Goal: Transaction & Acquisition: Purchase product/service

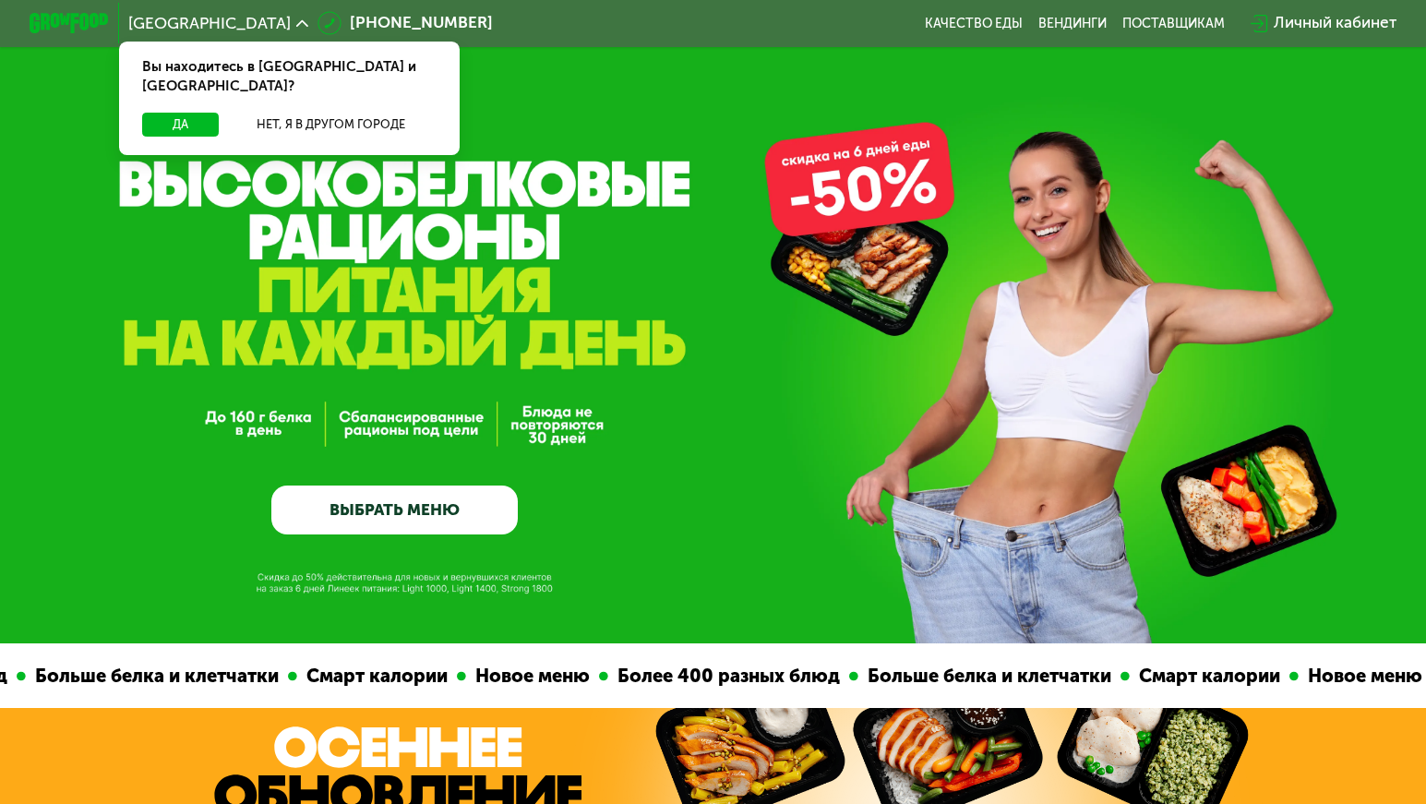
click at [338, 517] on link "ВЫБРАТЬ МЕНЮ" at bounding box center [394, 510] width 246 height 50
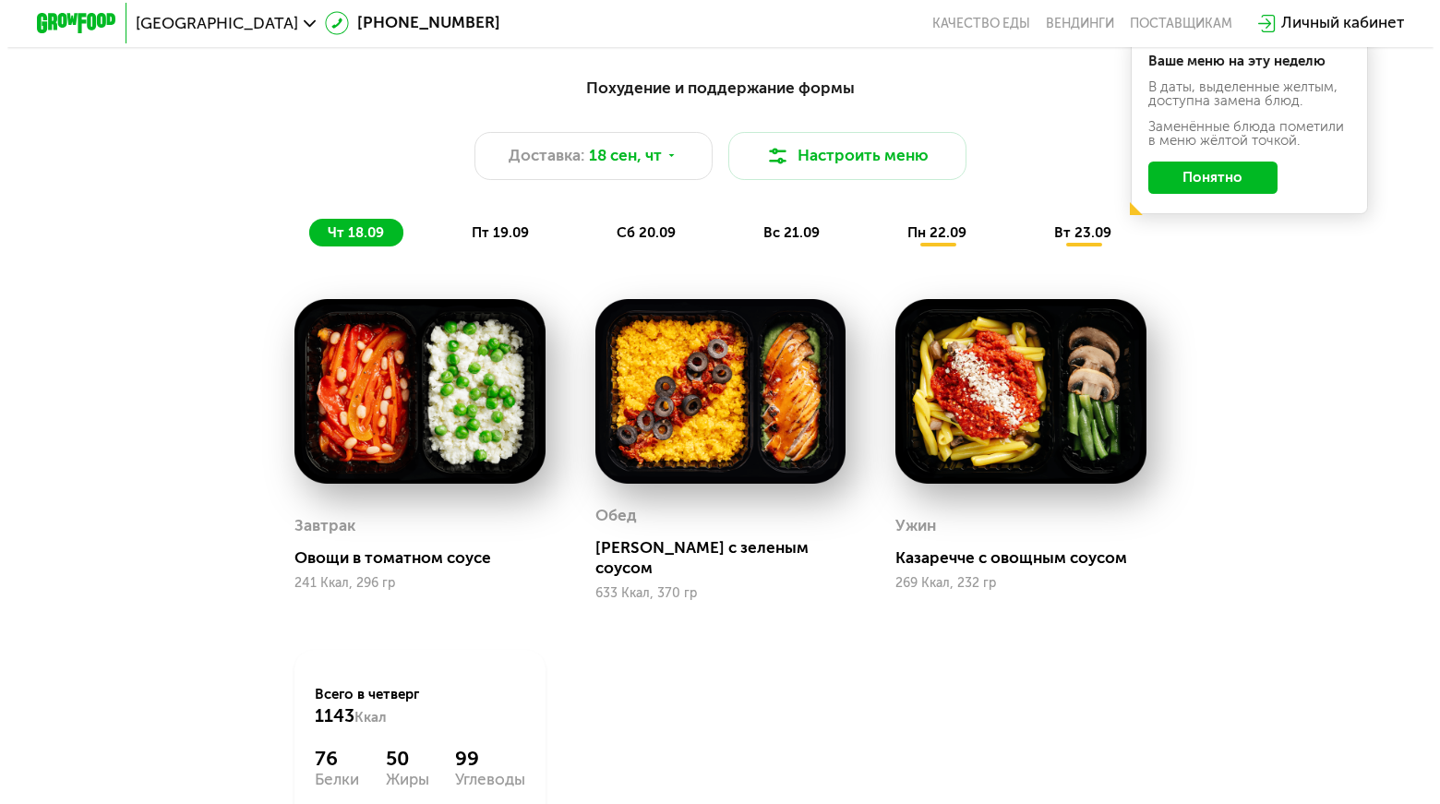
scroll to position [1451, 0]
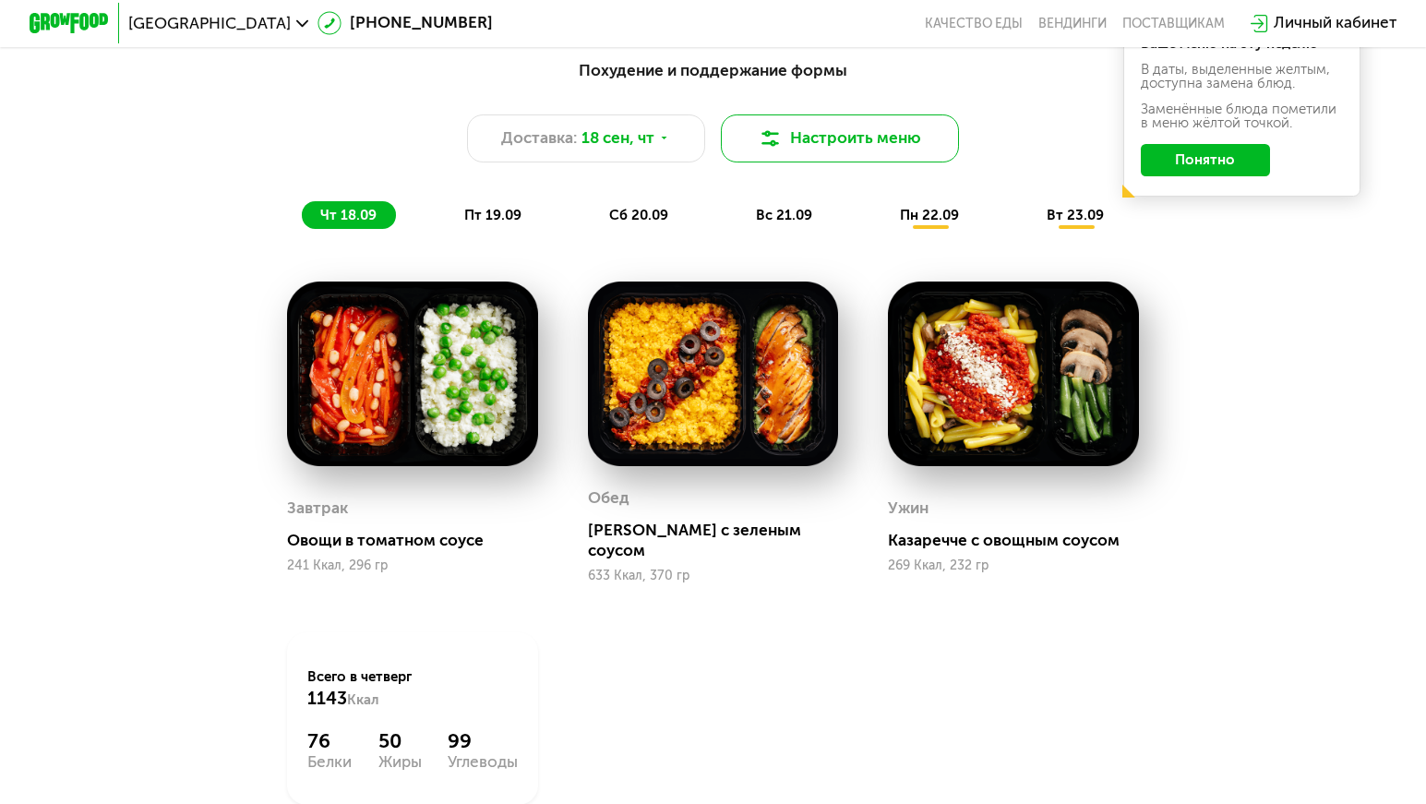
click at [796, 153] on button "Настроить меню" at bounding box center [840, 138] width 238 height 48
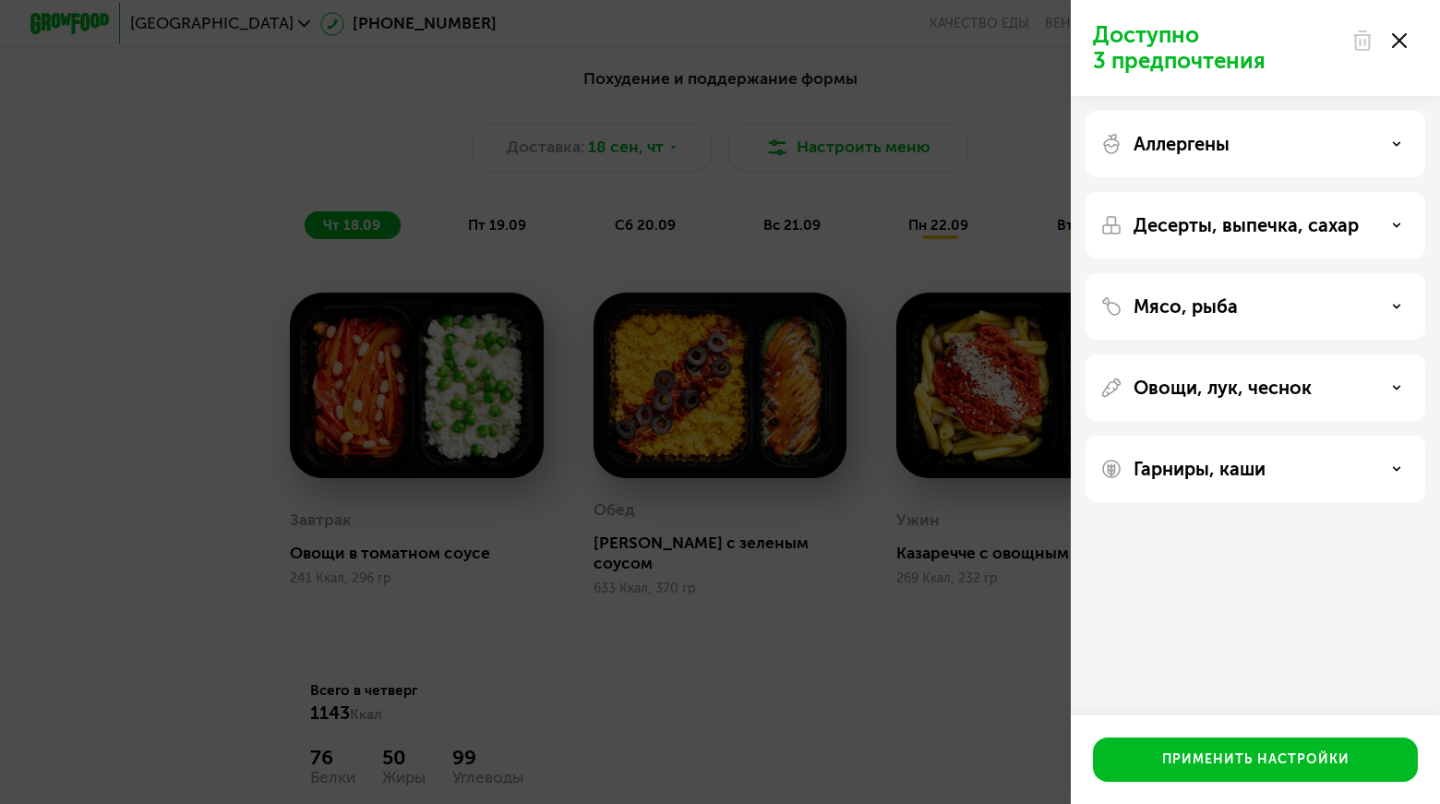
click at [1221, 142] on p "Аллергены" at bounding box center [1181, 144] width 96 height 22
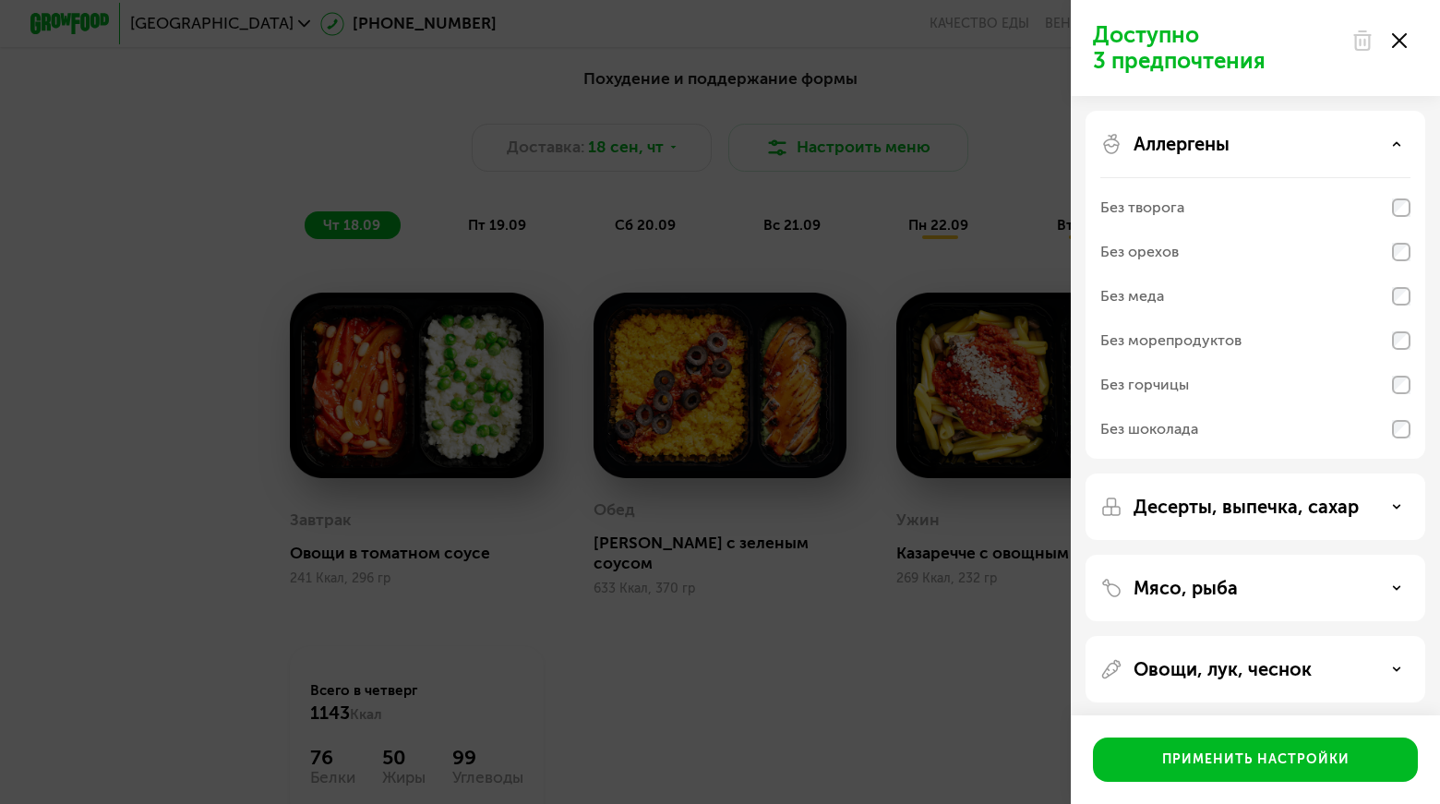
click at [1224, 514] on p "Десерты, выпечка, сахар" at bounding box center [1245, 507] width 225 height 22
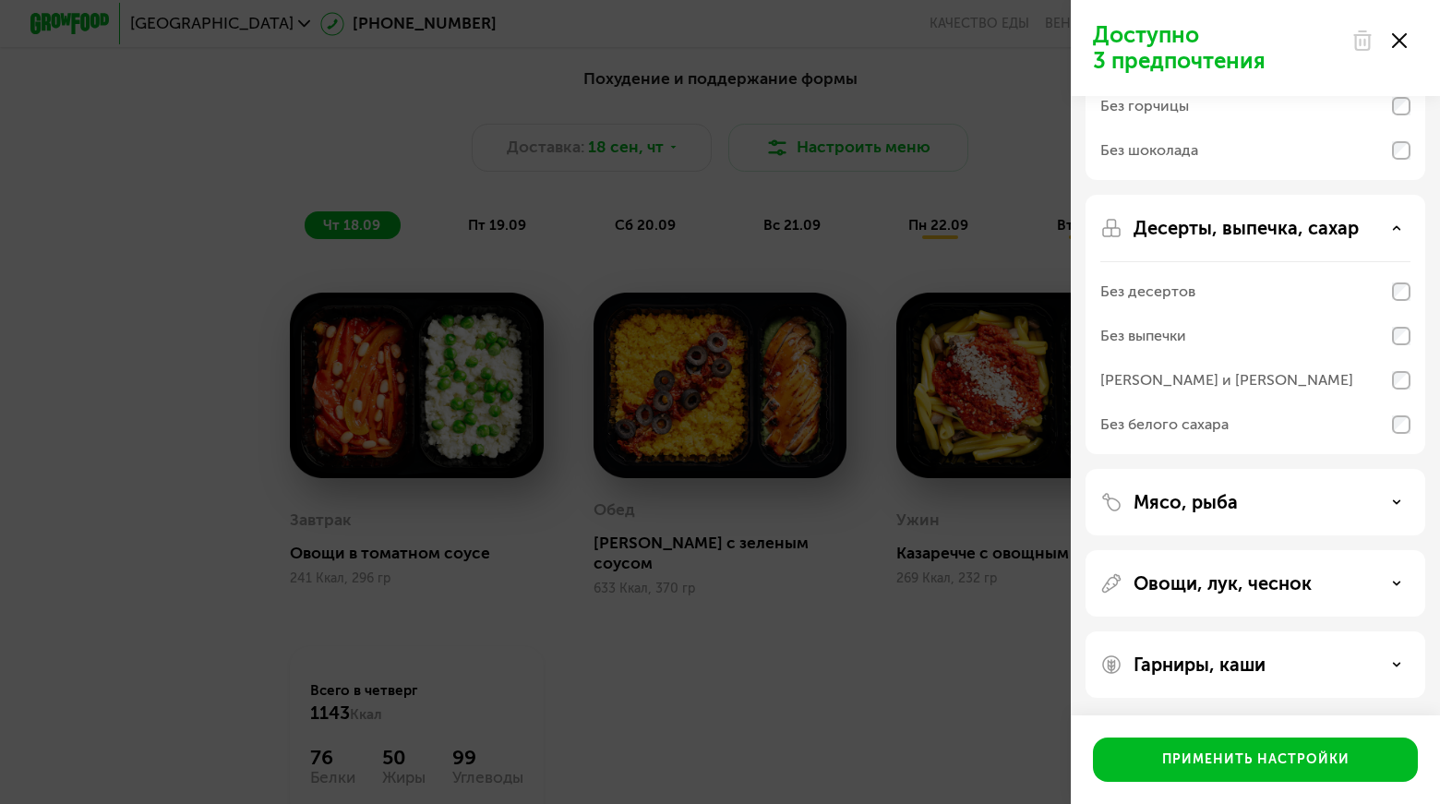
scroll to position [280, 0]
click at [1180, 579] on p "Овощи, лук, чеснок" at bounding box center [1222, 582] width 178 height 22
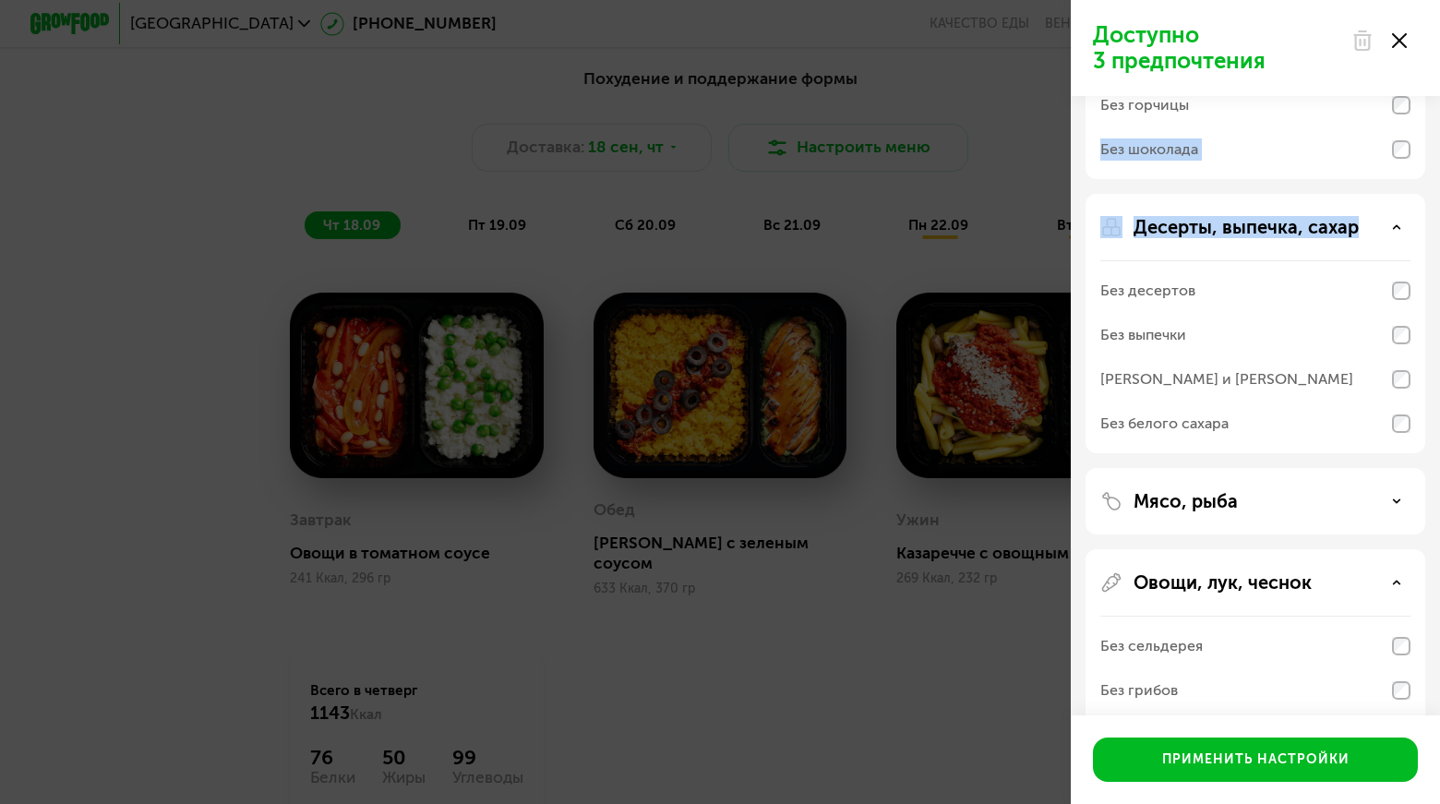
drag, startPoint x: 1436, startPoint y: 179, endPoint x: 1424, endPoint y: 279, distance: 100.4
click at [1424, 279] on div "Аллергены Без творога Без орехов Без меда Без морепродуктов Без горчицы Без шок…" at bounding box center [1254, 426] width 369 height 1221
click at [1178, 512] on div "Мясо, рыба" at bounding box center [1255, 501] width 340 height 66
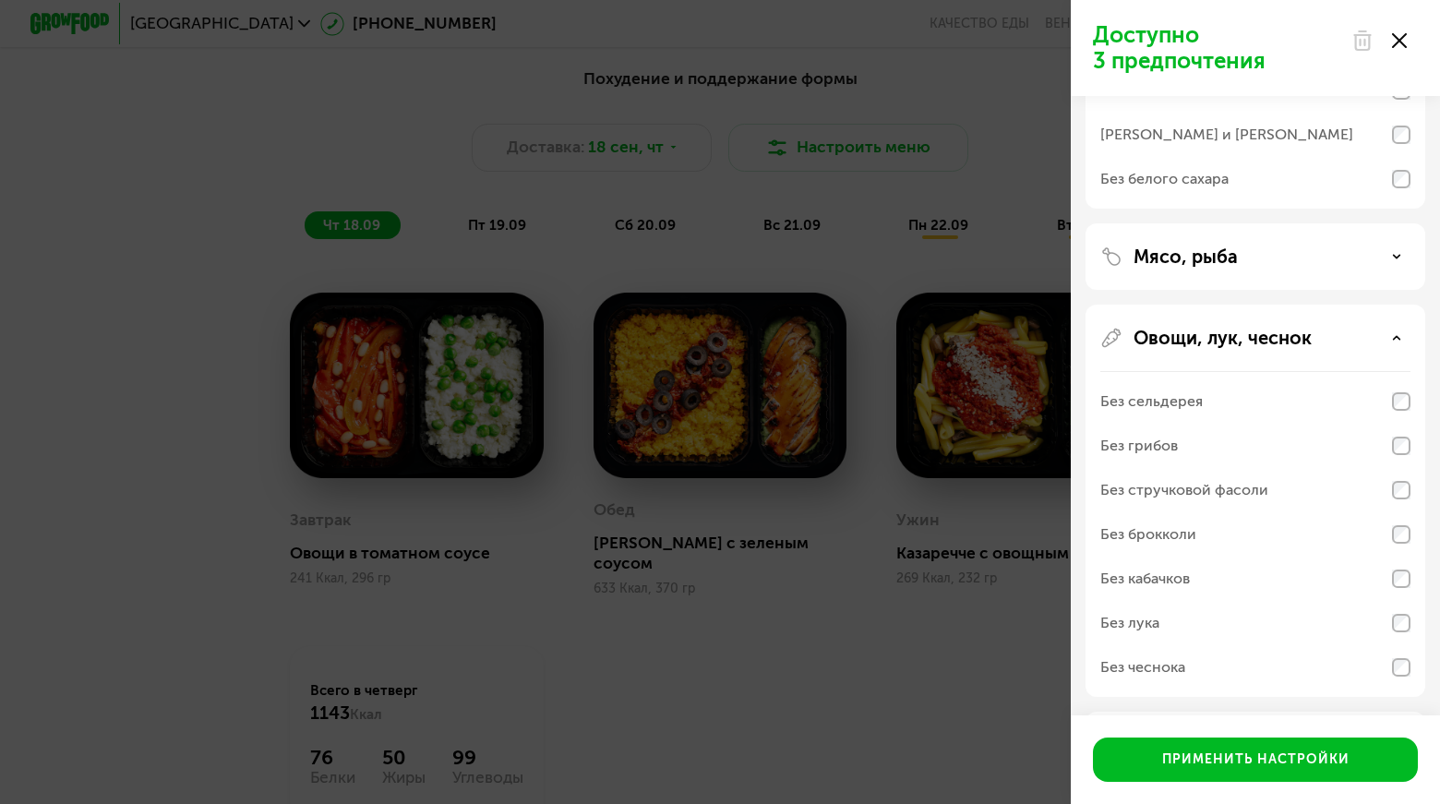
scroll to position [605, 0]
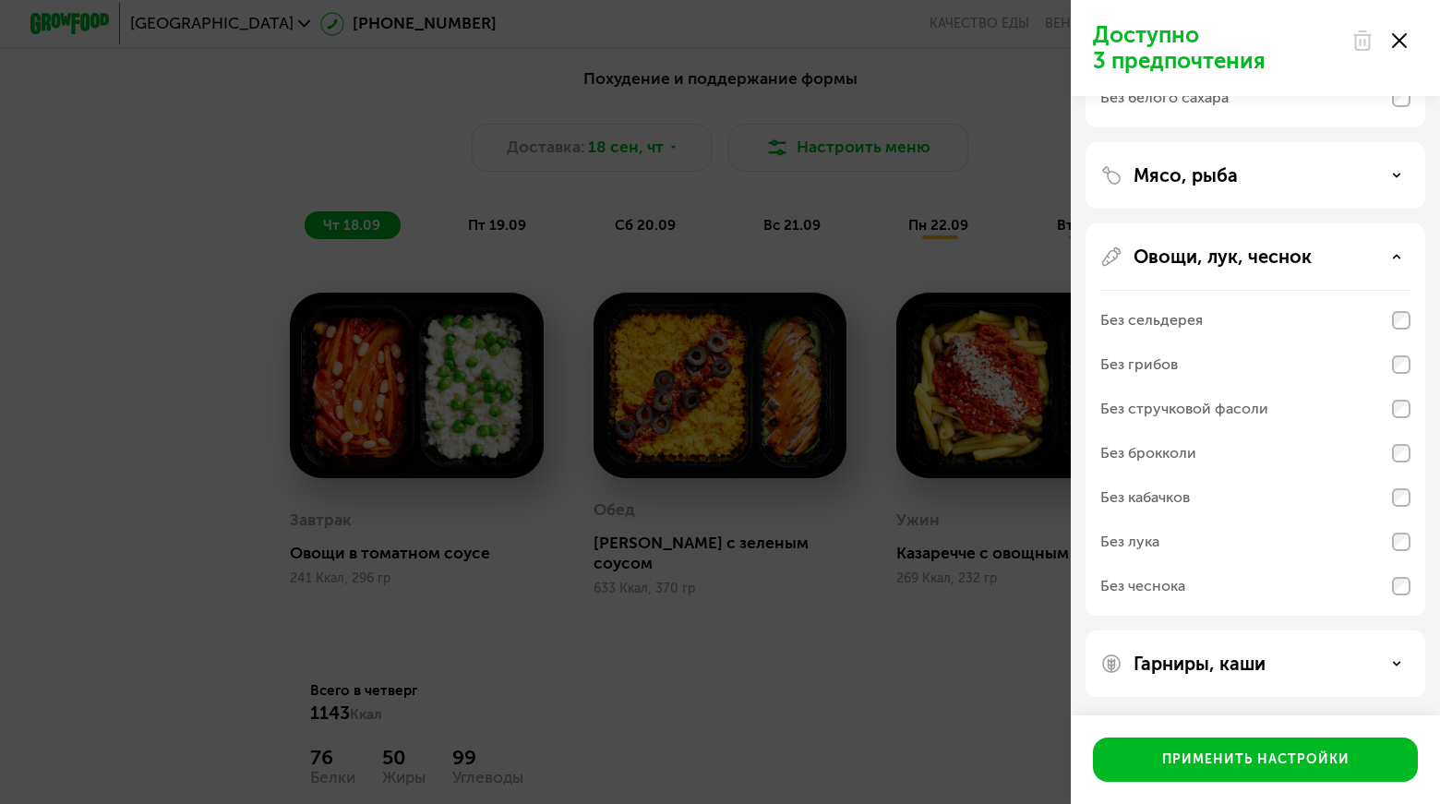
click at [1107, 669] on img at bounding box center [1111, 663] width 22 height 22
drag, startPoint x: 1428, startPoint y: 154, endPoint x: 1402, endPoint y: 282, distance: 130.8
click at [1402, 282] on div "Аллергены Без творога Без орехов Без меда Без морепродуктов Без горчицы Без шок…" at bounding box center [1254, 220] width 369 height 1458
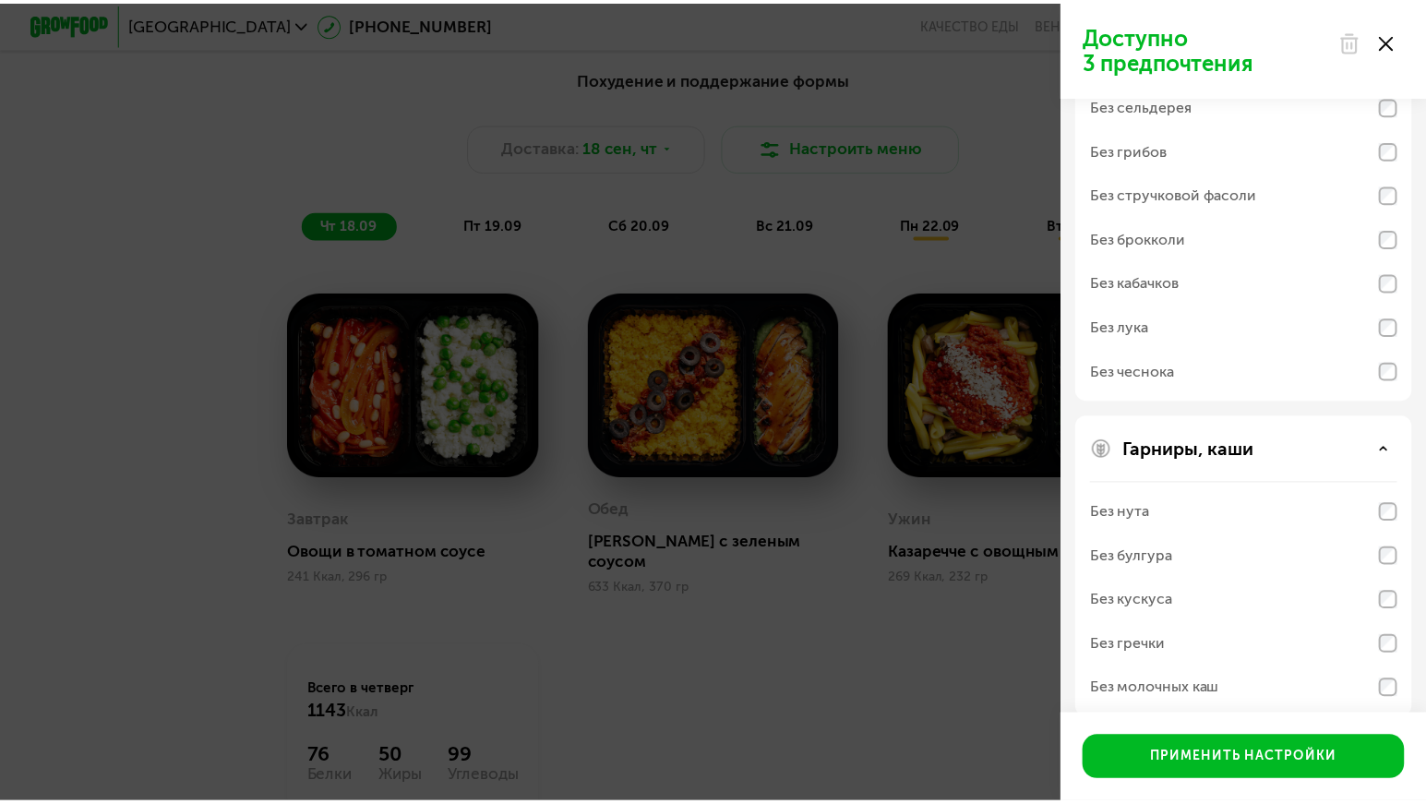
scroll to position [843, 0]
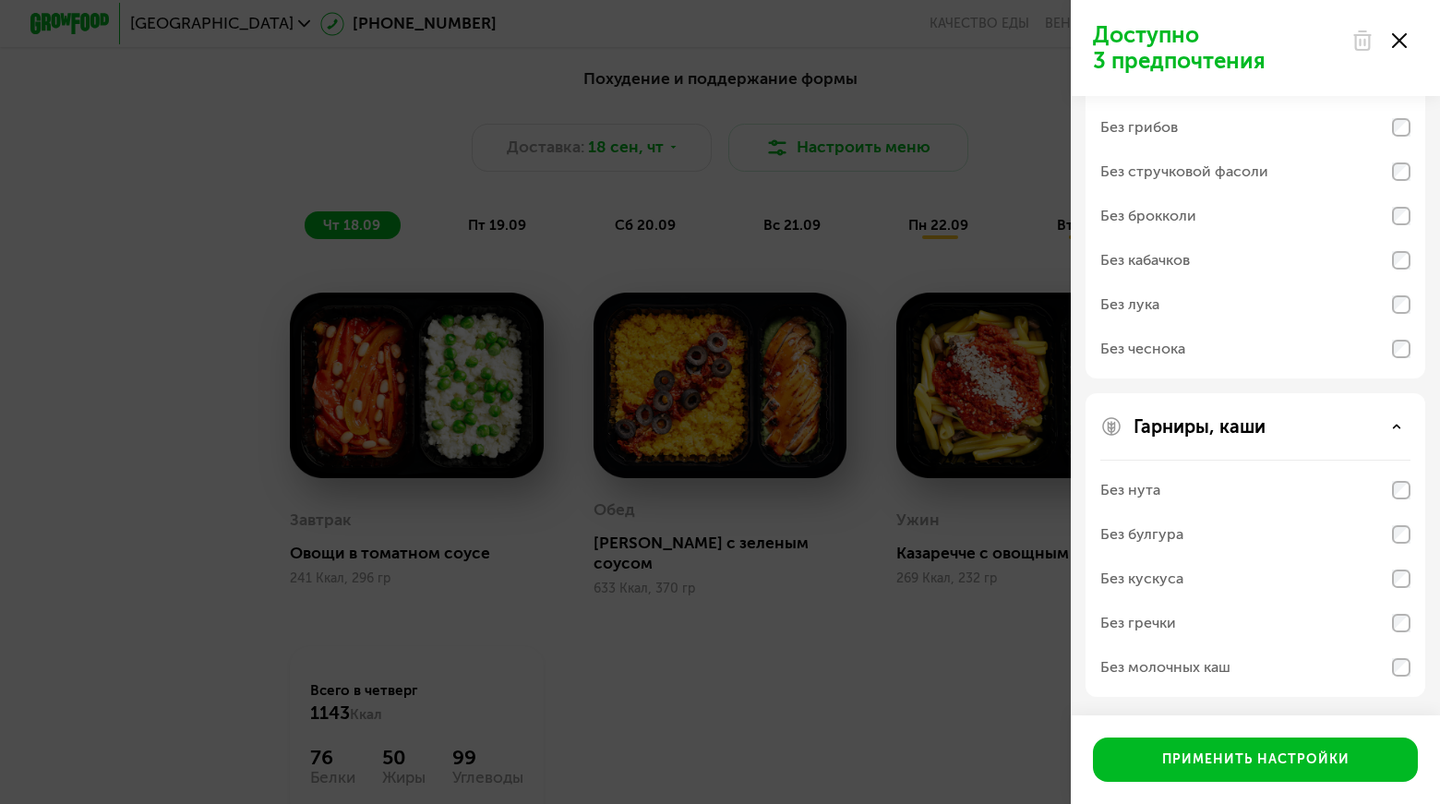
click at [1395, 43] on use at bounding box center [1399, 40] width 15 height 15
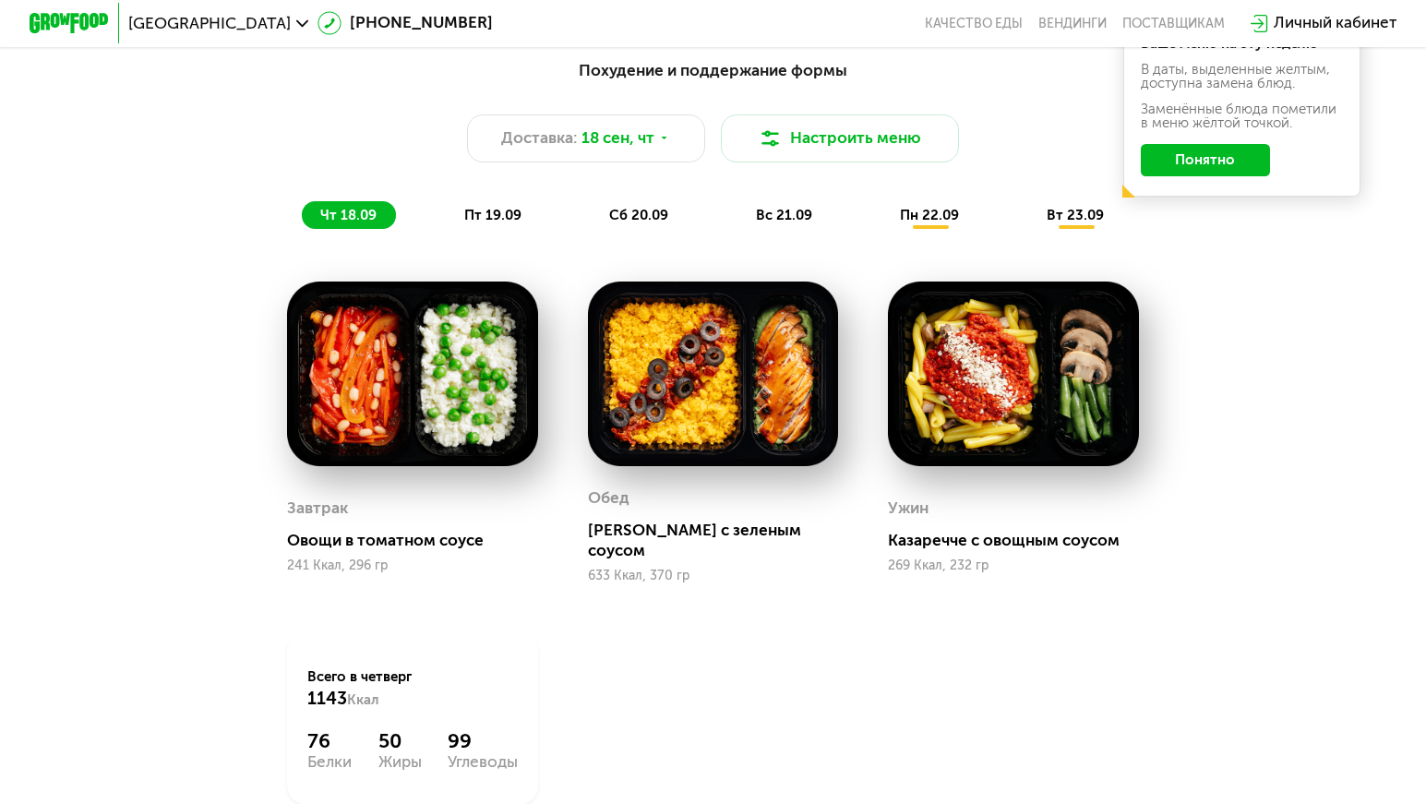
click at [1217, 175] on button "Понятно" at bounding box center [1205, 159] width 129 height 31
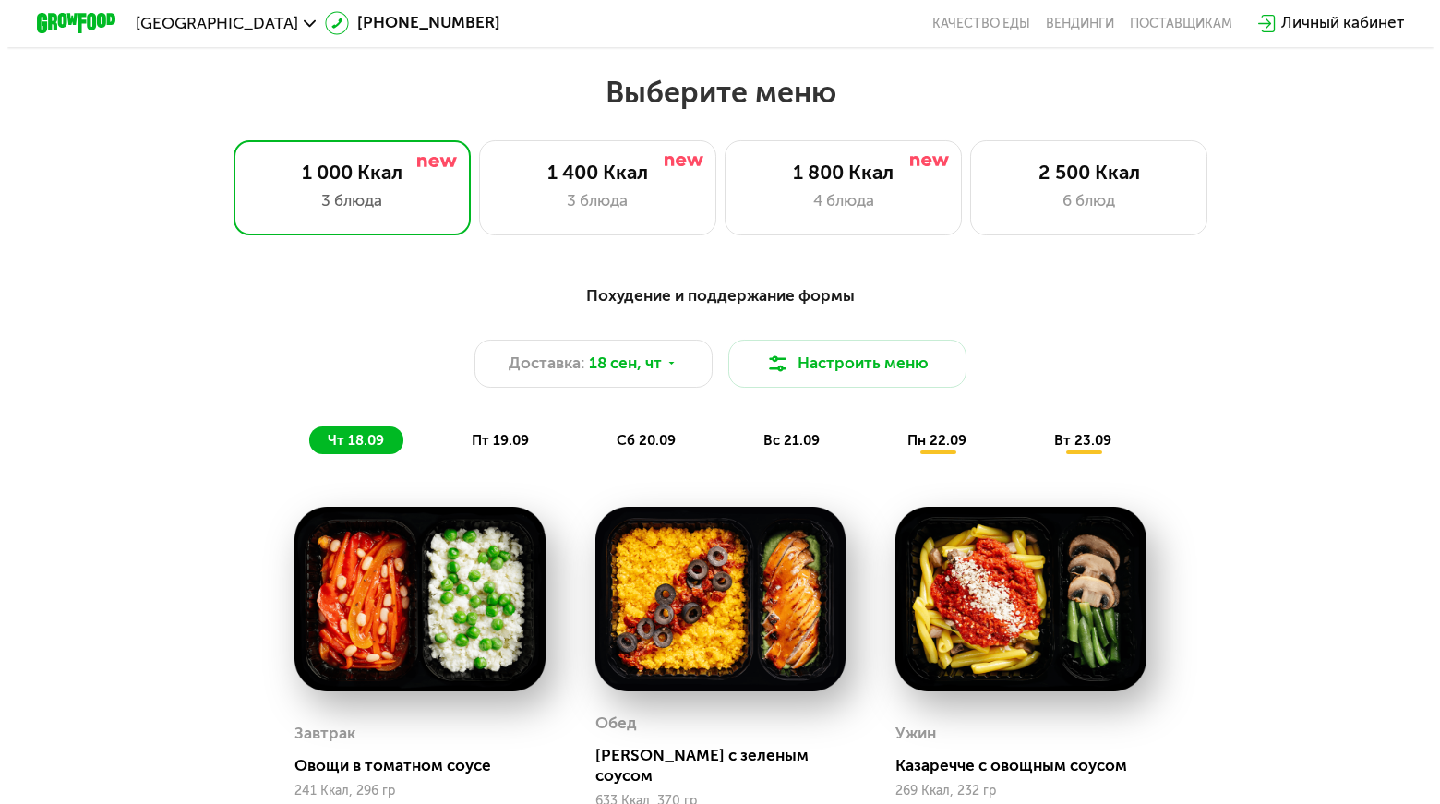
scroll to position [1221, 0]
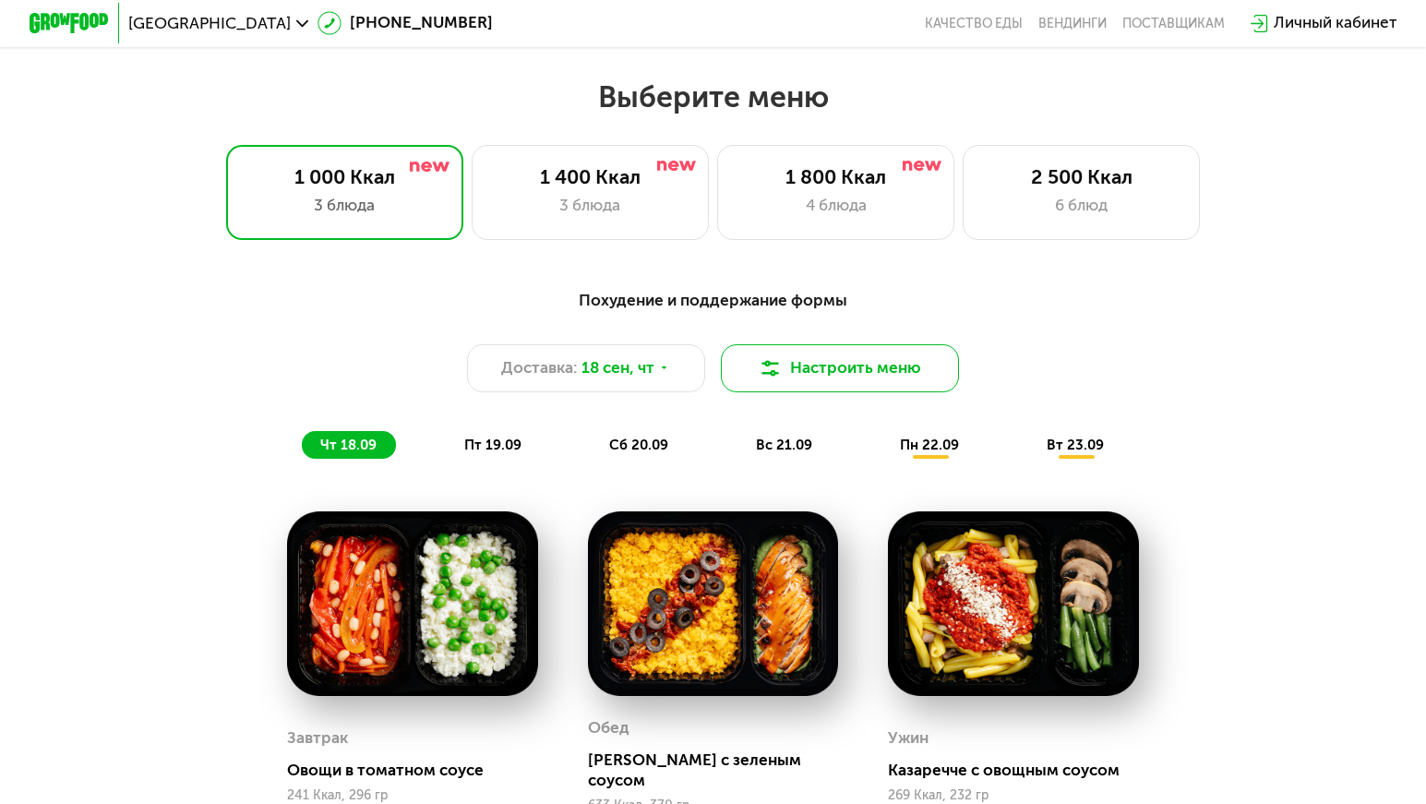
click at [817, 360] on button "Настроить меню" at bounding box center [840, 368] width 238 height 48
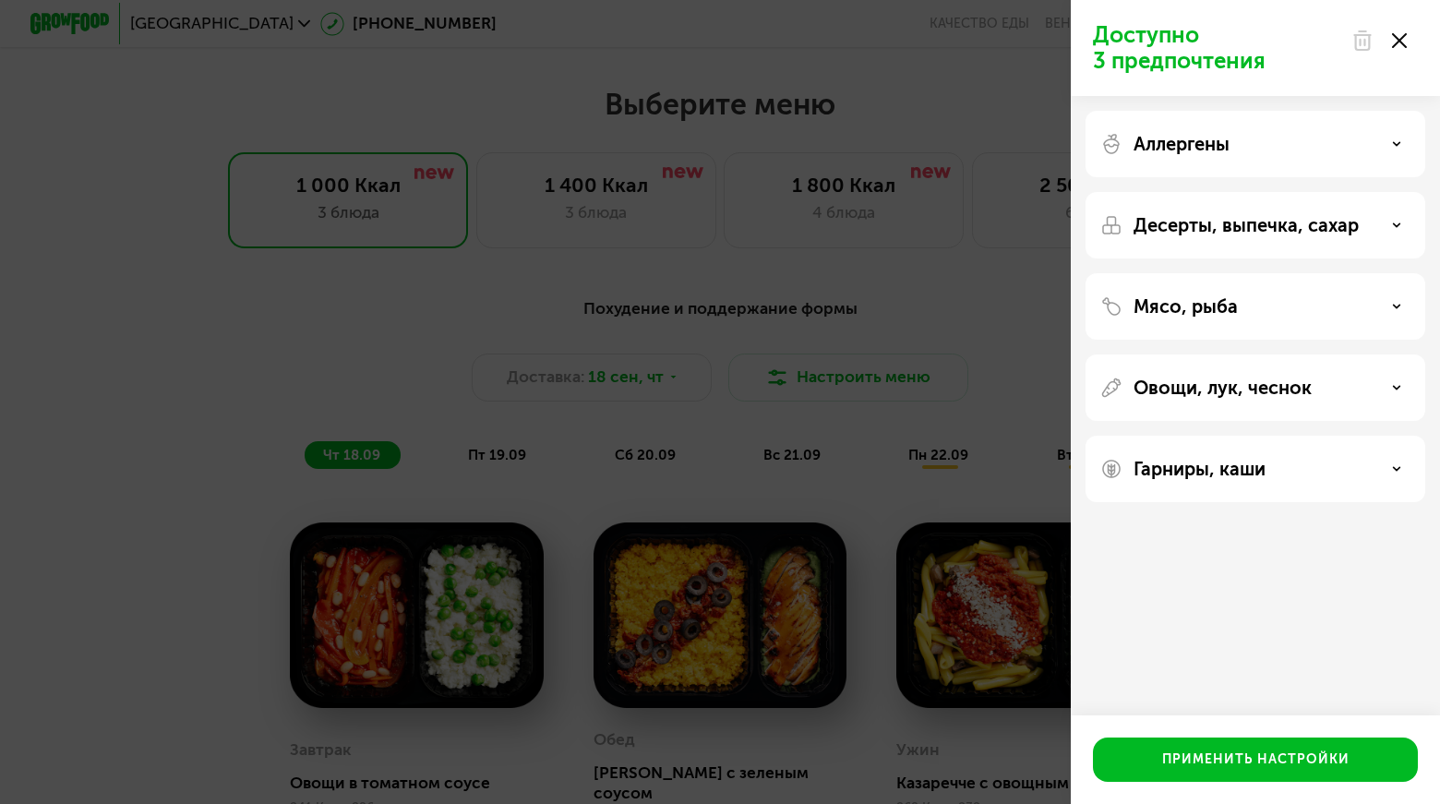
click at [1330, 209] on div "Десерты, выпечка, сахар" at bounding box center [1255, 225] width 340 height 66
click at [1298, 163] on div "Аллергены" at bounding box center [1255, 144] width 340 height 66
click at [1352, 146] on div "Аллергены" at bounding box center [1255, 144] width 310 height 22
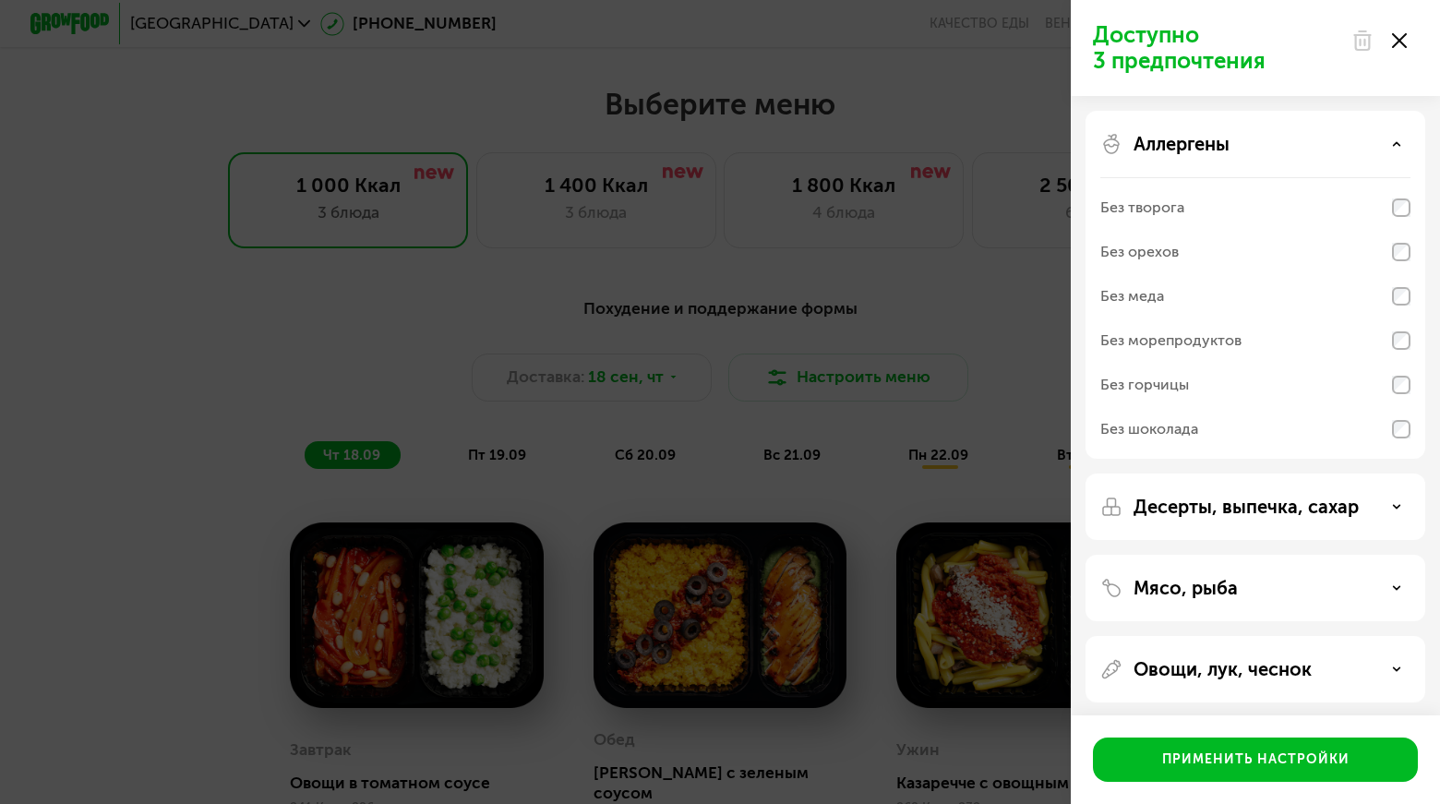
click at [1229, 141] on p "Аллергены" at bounding box center [1181, 144] width 96 height 22
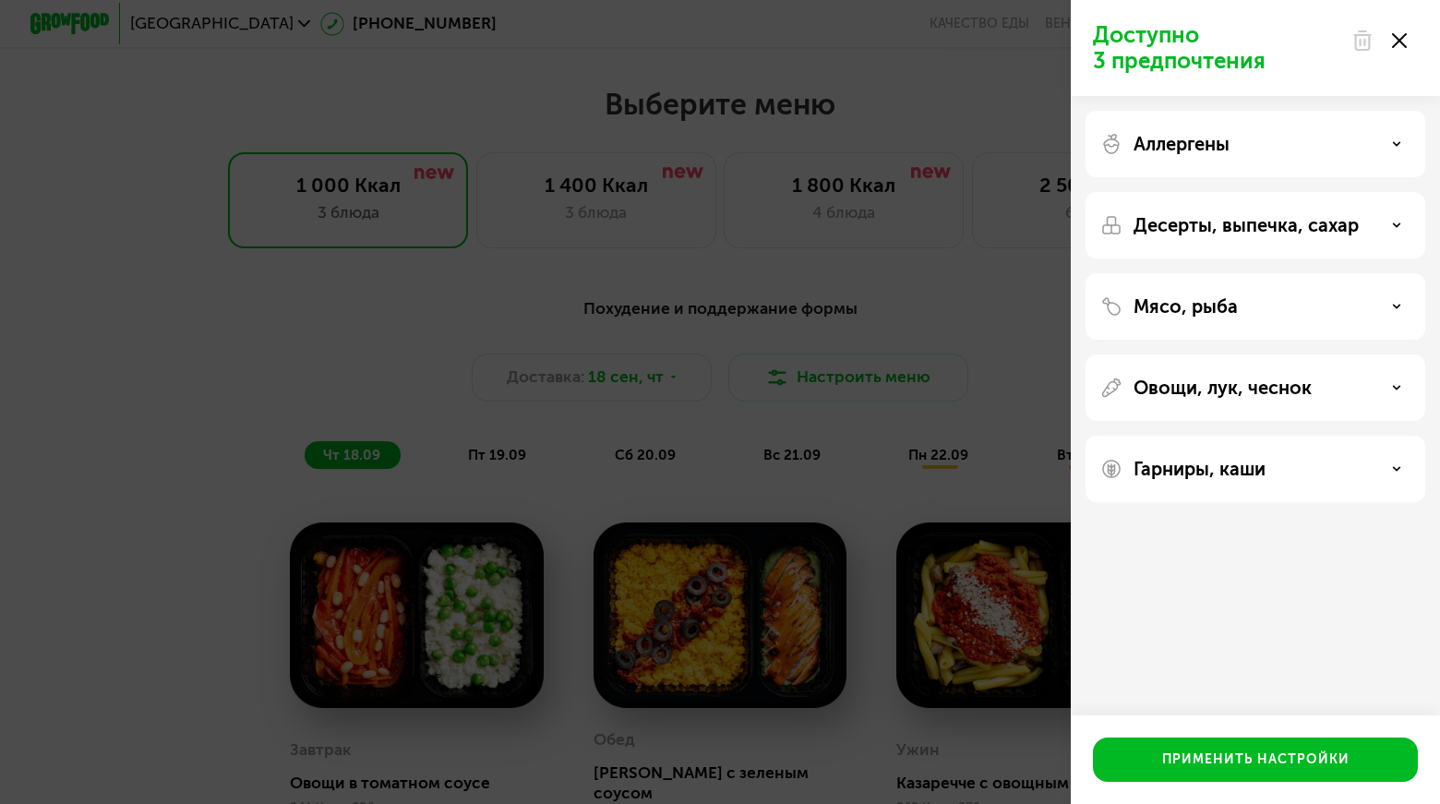
click at [1214, 216] on p "Десерты, выпечка, сахар" at bounding box center [1245, 225] width 225 height 22
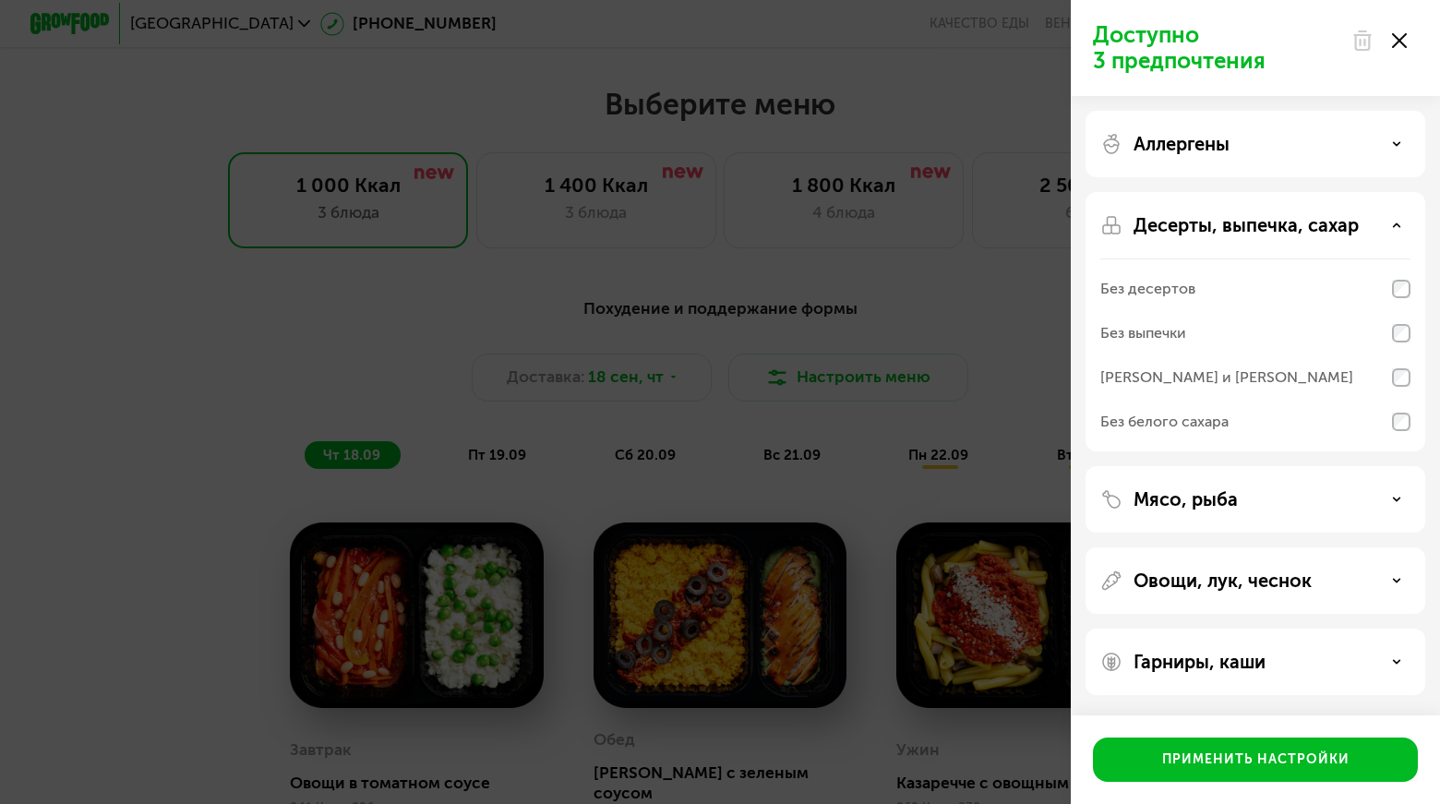
click at [1214, 216] on p "Десерты, выпечка, сахар" at bounding box center [1245, 225] width 225 height 22
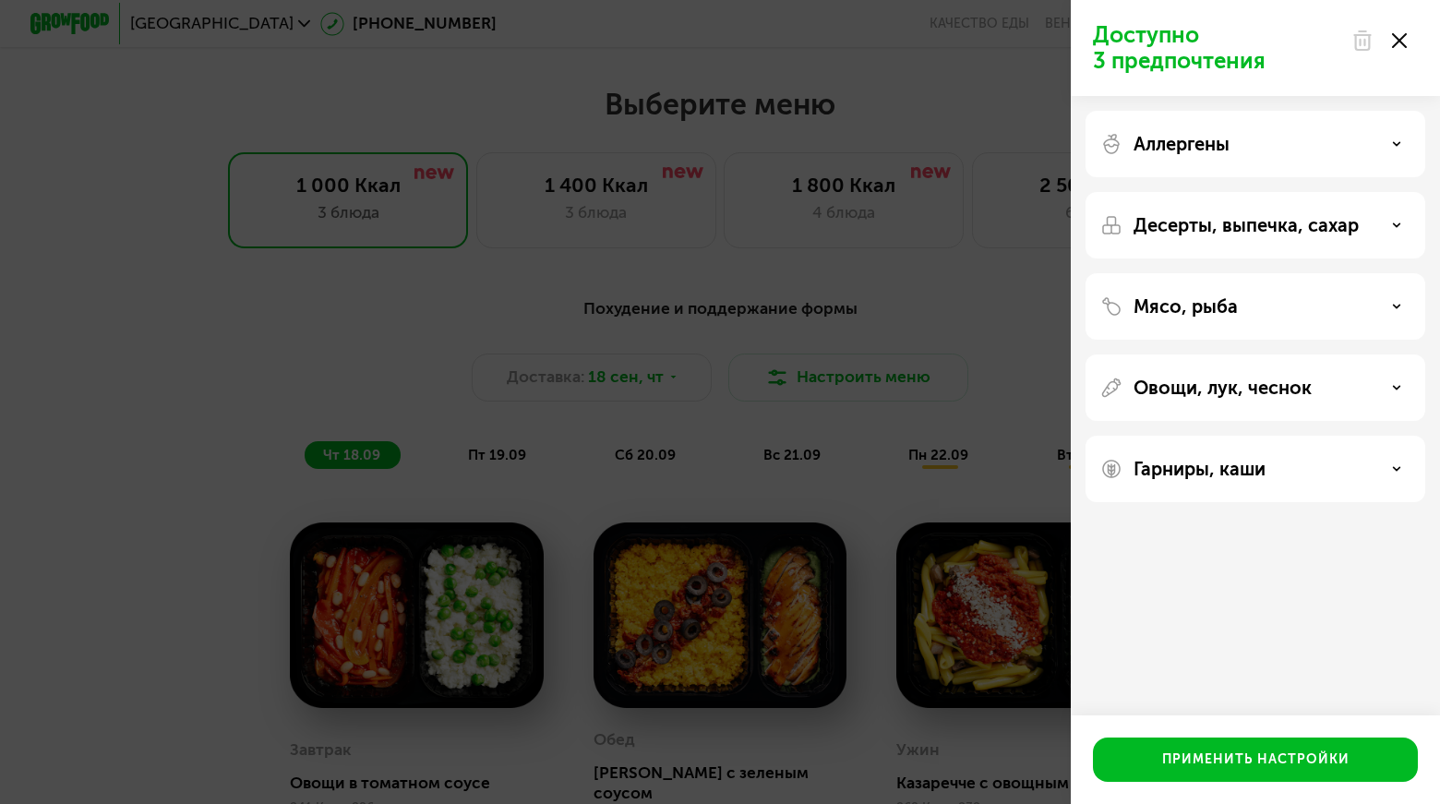
click at [1184, 286] on div "Мясо, рыба" at bounding box center [1255, 306] width 340 height 66
click at [1178, 312] on p "Мясо, рыба" at bounding box center [1185, 306] width 104 height 22
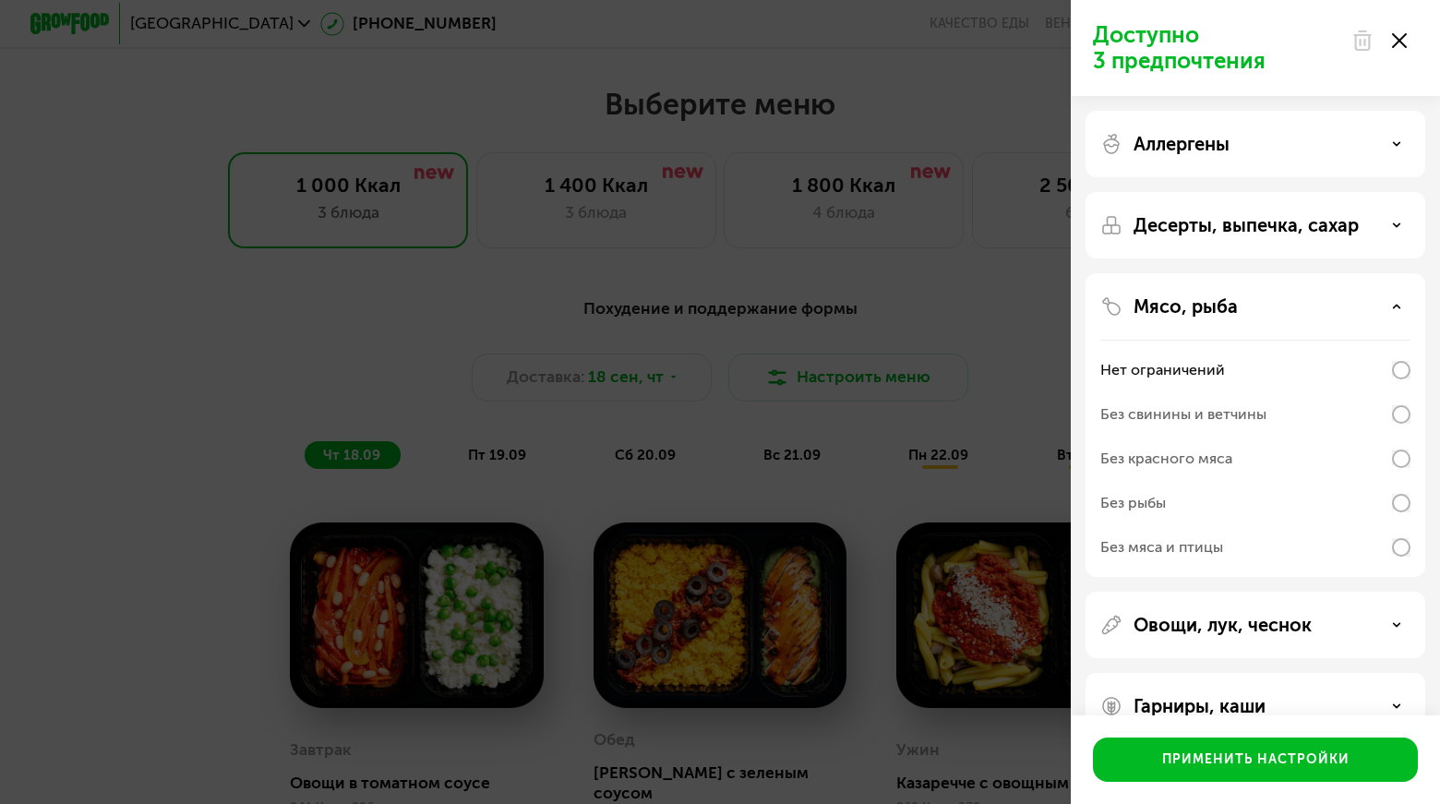
click at [1178, 312] on p "Мясо, рыба" at bounding box center [1185, 306] width 104 height 22
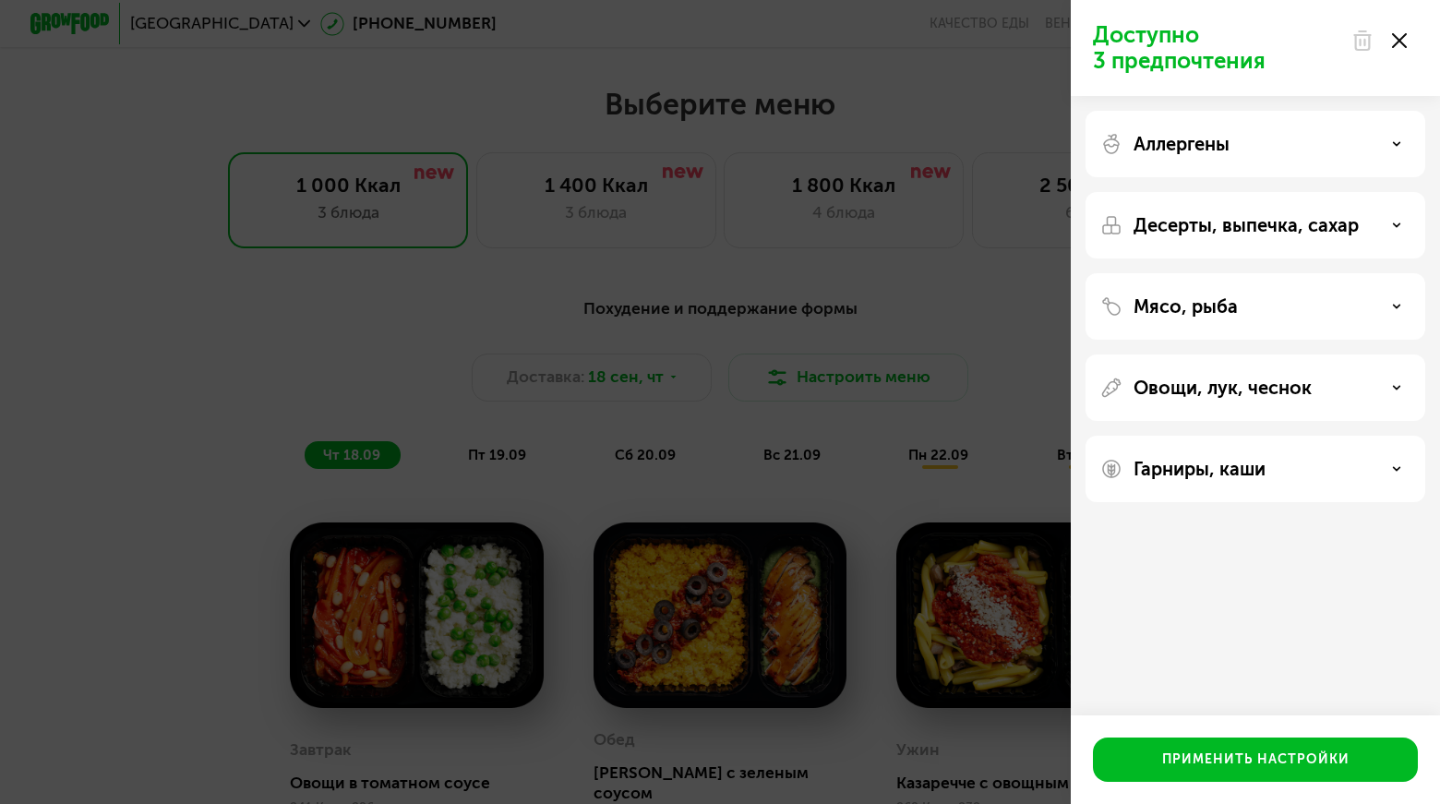
click at [1157, 373] on div "Овощи, лук, чеснок" at bounding box center [1255, 387] width 340 height 66
click at [1155, 387] on p "Овощи, лук, чеснок" at bounding box center [1222, 388] width 178 height 22
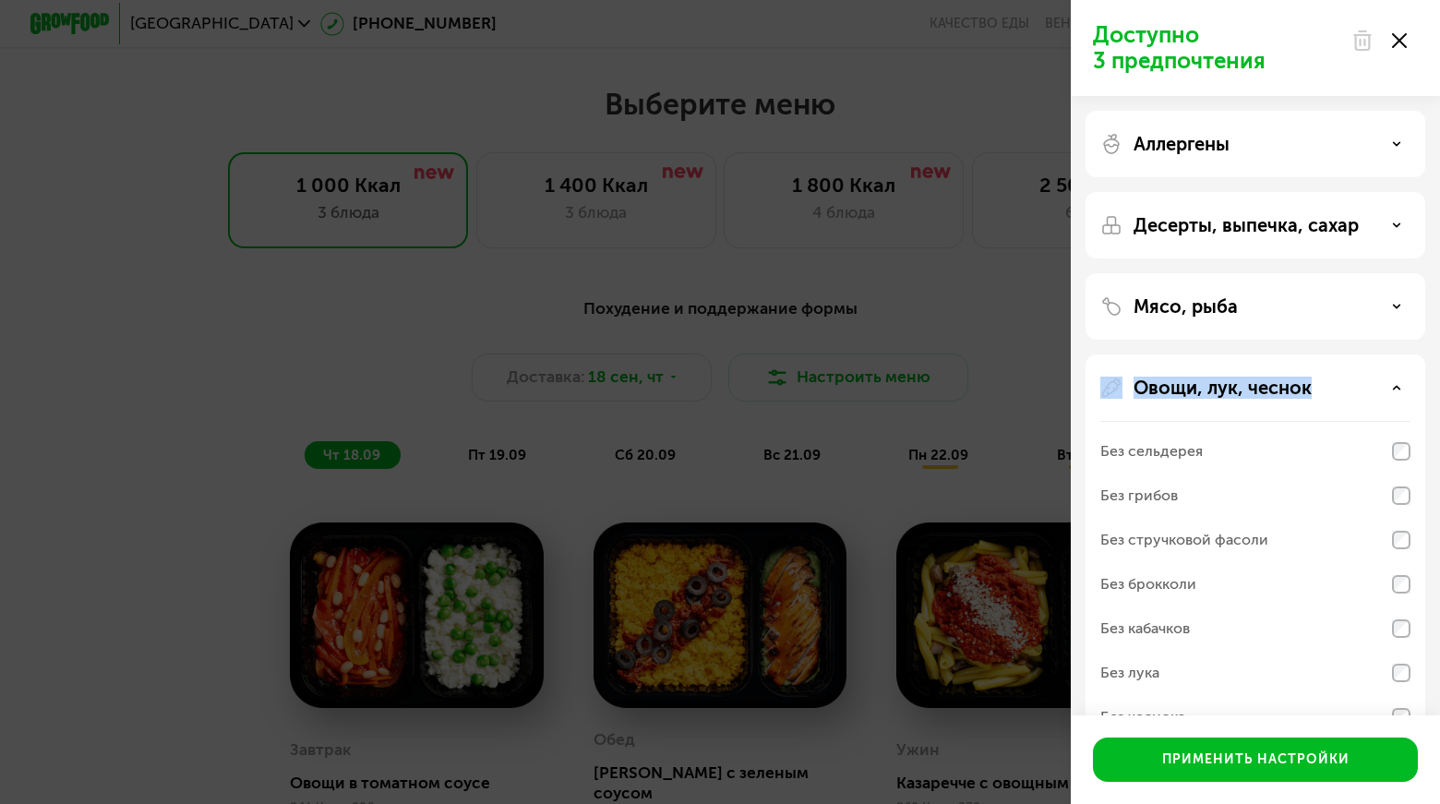
drag, startPoint x: 1429, startPoint y: 280, endPoint x: 1402, endPoint y: 373, distance: 97.2
click at [1402, 373] on div "Аллергены Десерты, выпечка, сахар Мясо, рыба Овощи, лук, чеснок Без сельдерея Б…" at bounding box center [1254, 469] width 369 height 747
click at [1439, 339] on div "Аллергены Десерты, выпечка, сахар Мясо, рыба Овощи, лук, чеснок Без сельдерея Б…" at bounding box center [1254, 469] width 369 height 747
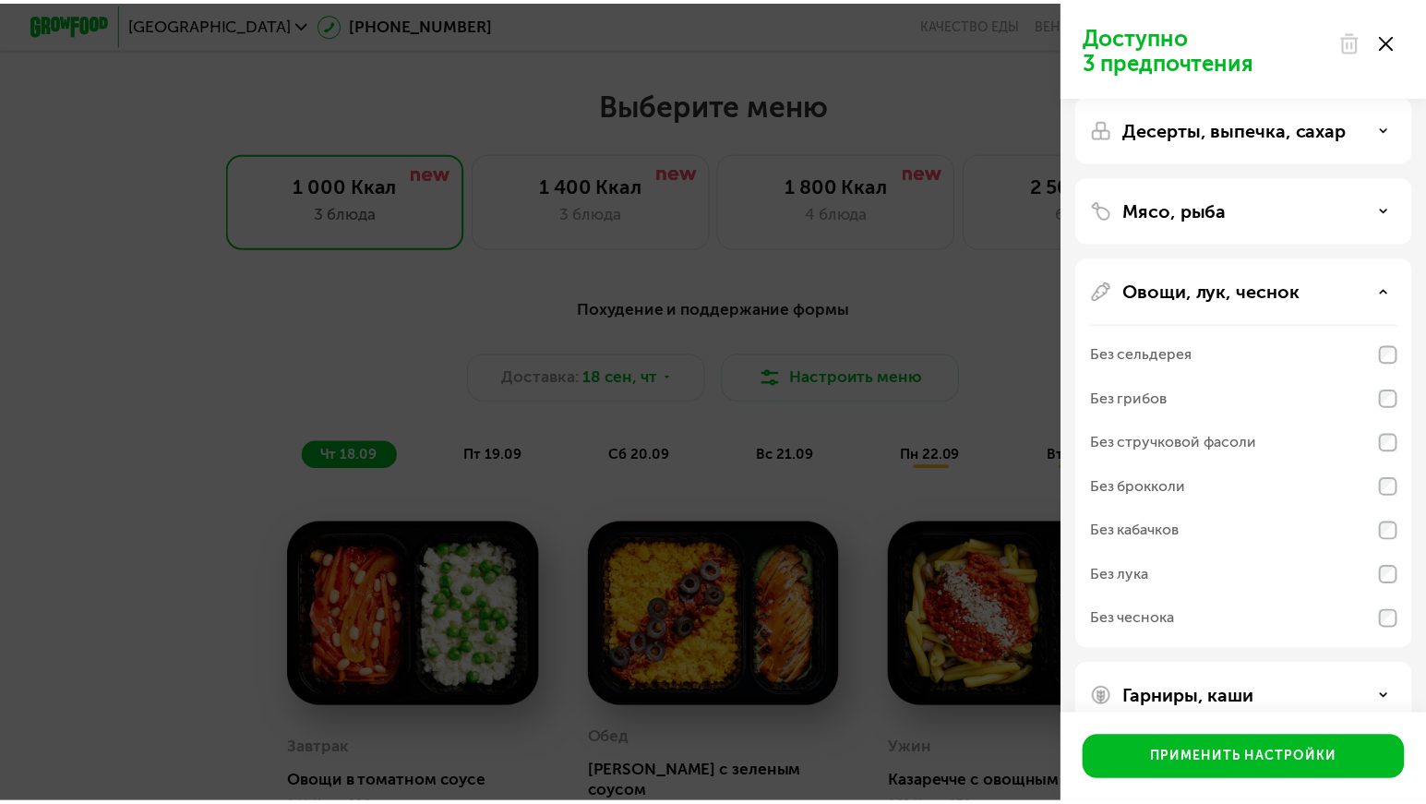
scroll to position [131, 0]
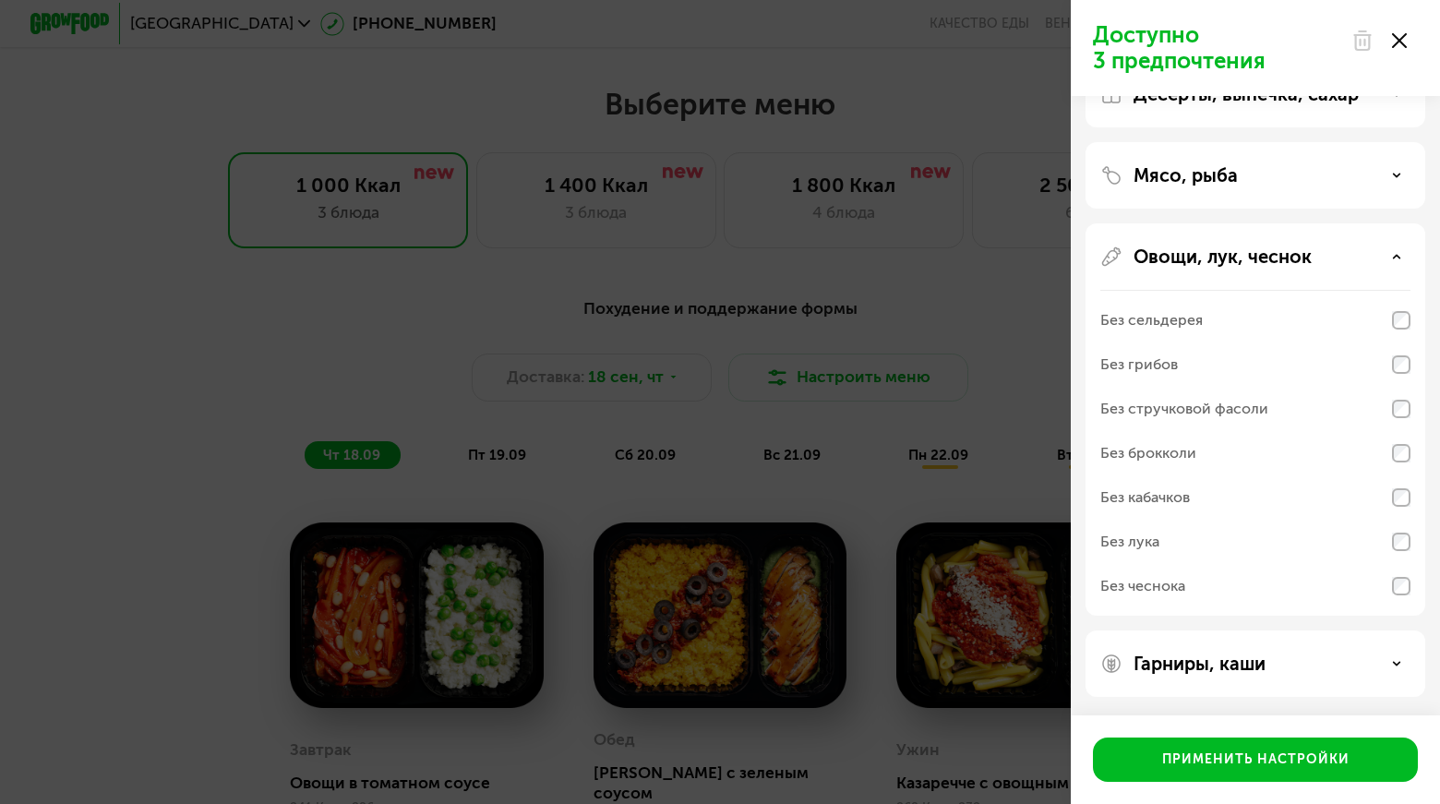
click at [231, 427] on div "Доступно 3 предпочтения Аллергены Десерты, выпечка, сахар Мясо, рыба Овощи, лук…" at bounding box center [720, 402] width 1440 height 804
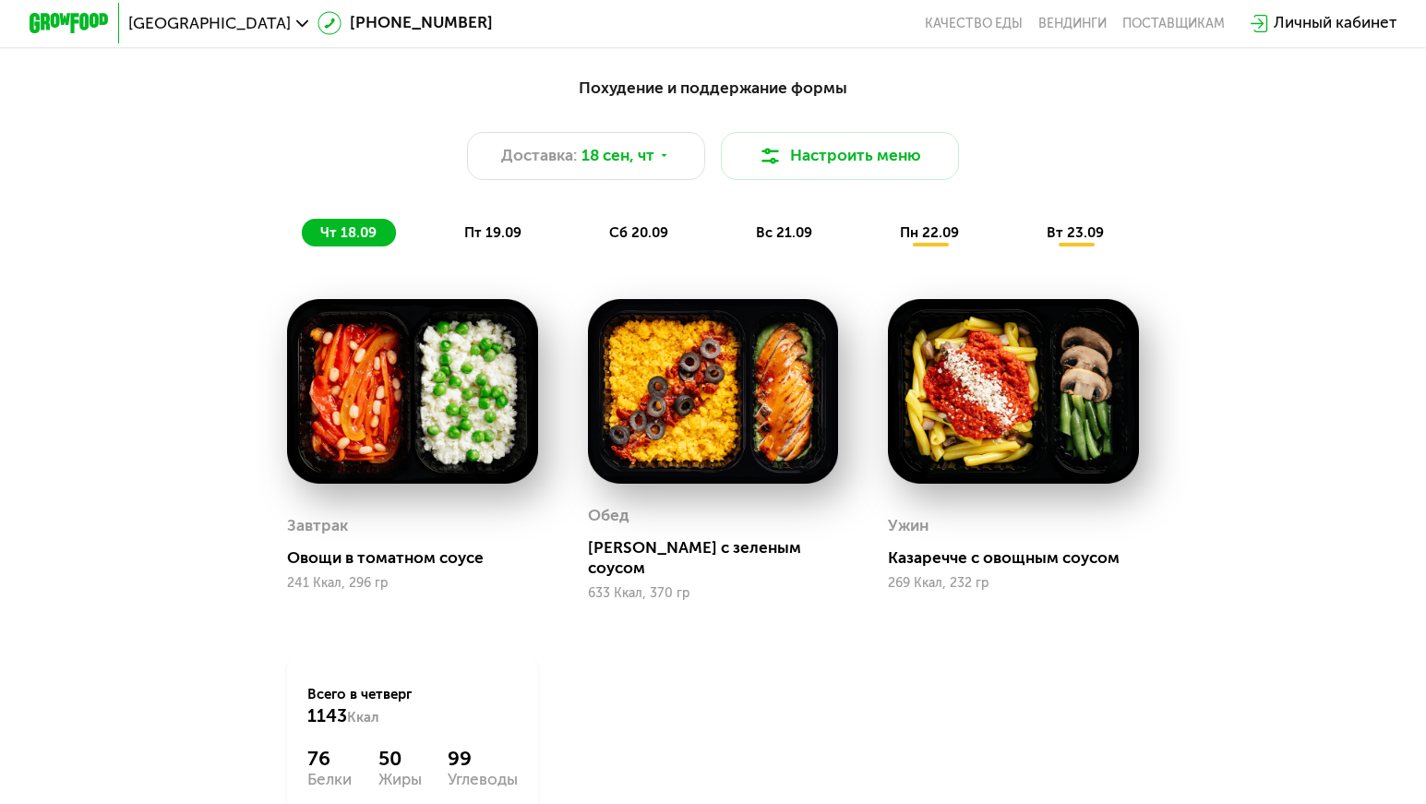
scroll to position [1438, 0]
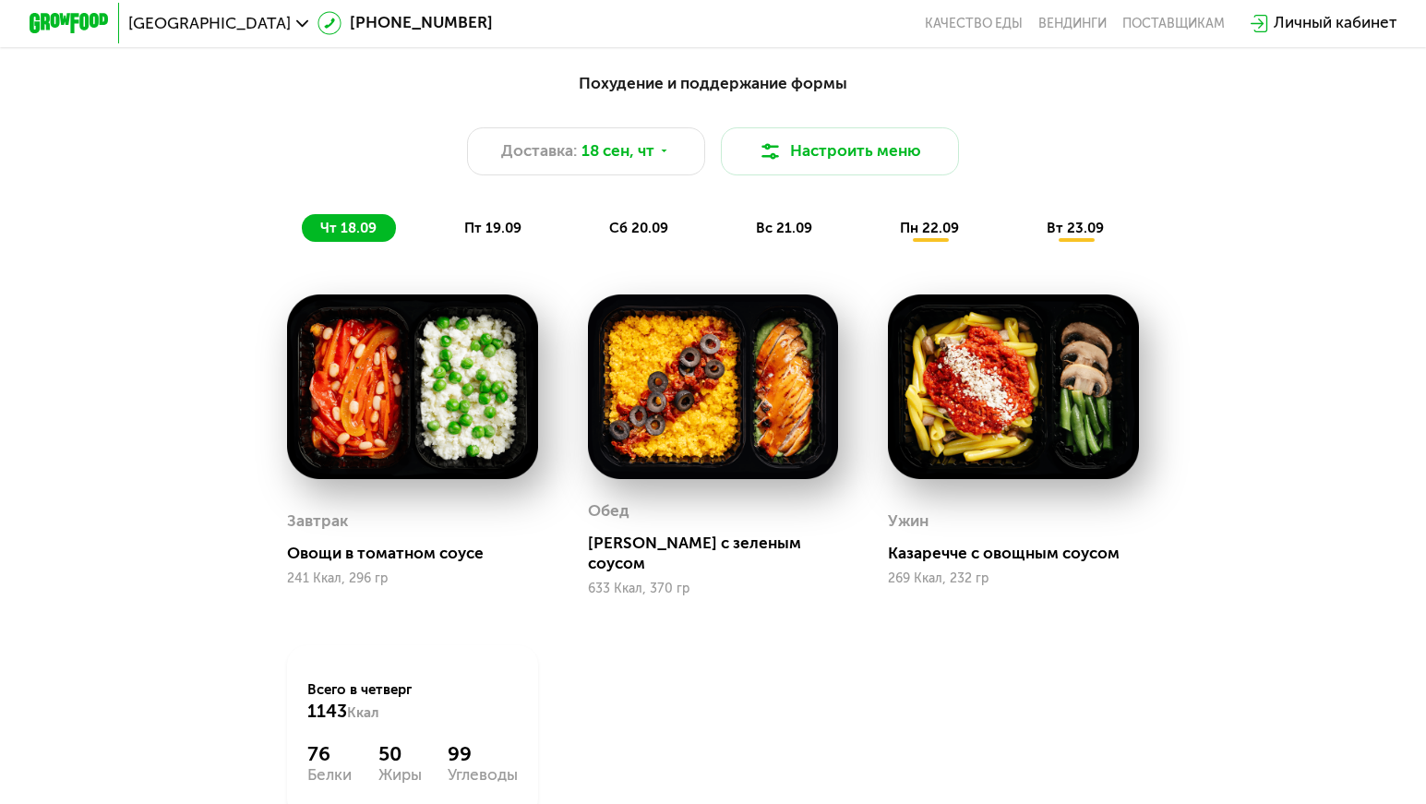
click at [931, 242] on div "пн 22.09" at bounding box center [930, 228] width 97 height 28
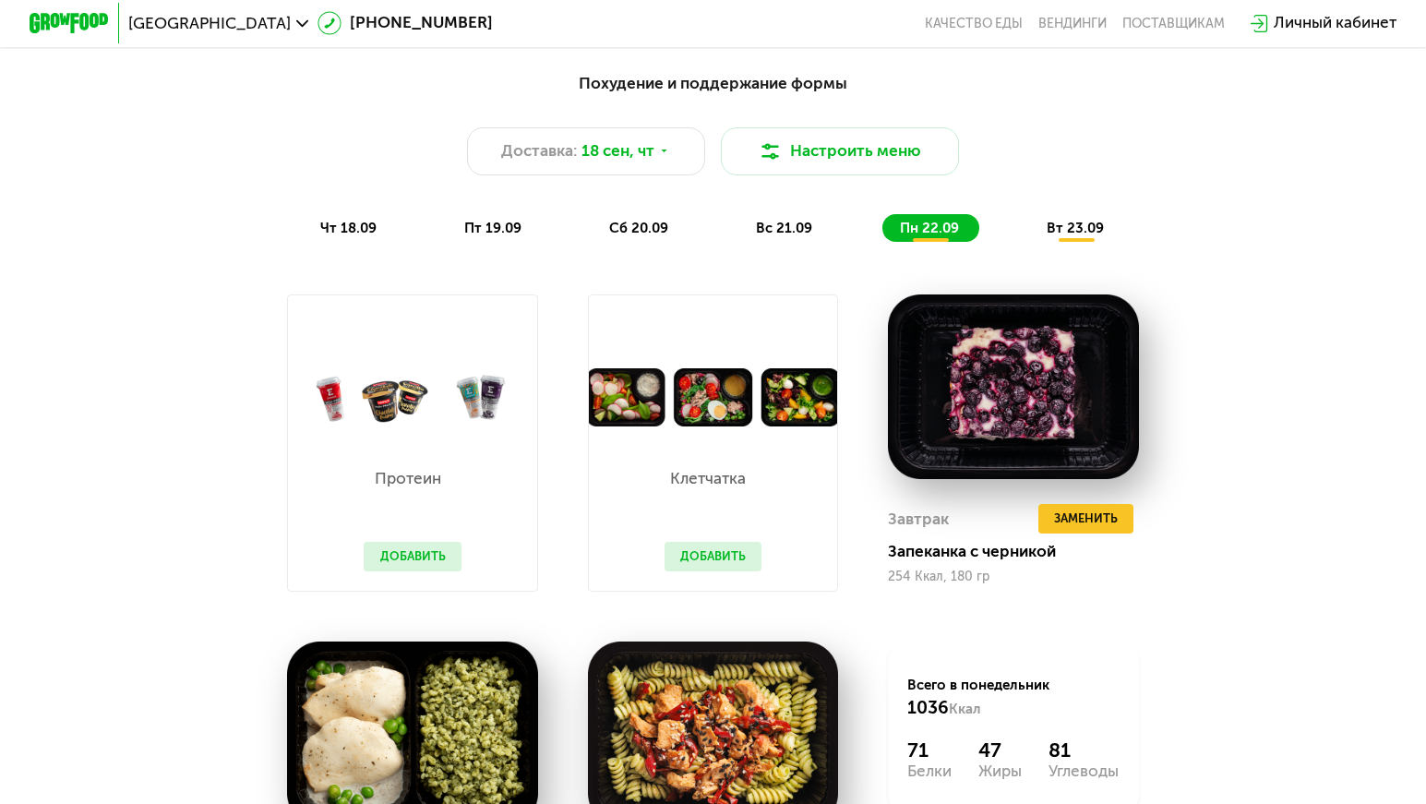
click at [1085, 236] on span "вт 23.09" at bounding box center [1074, 228] width 57 height 17
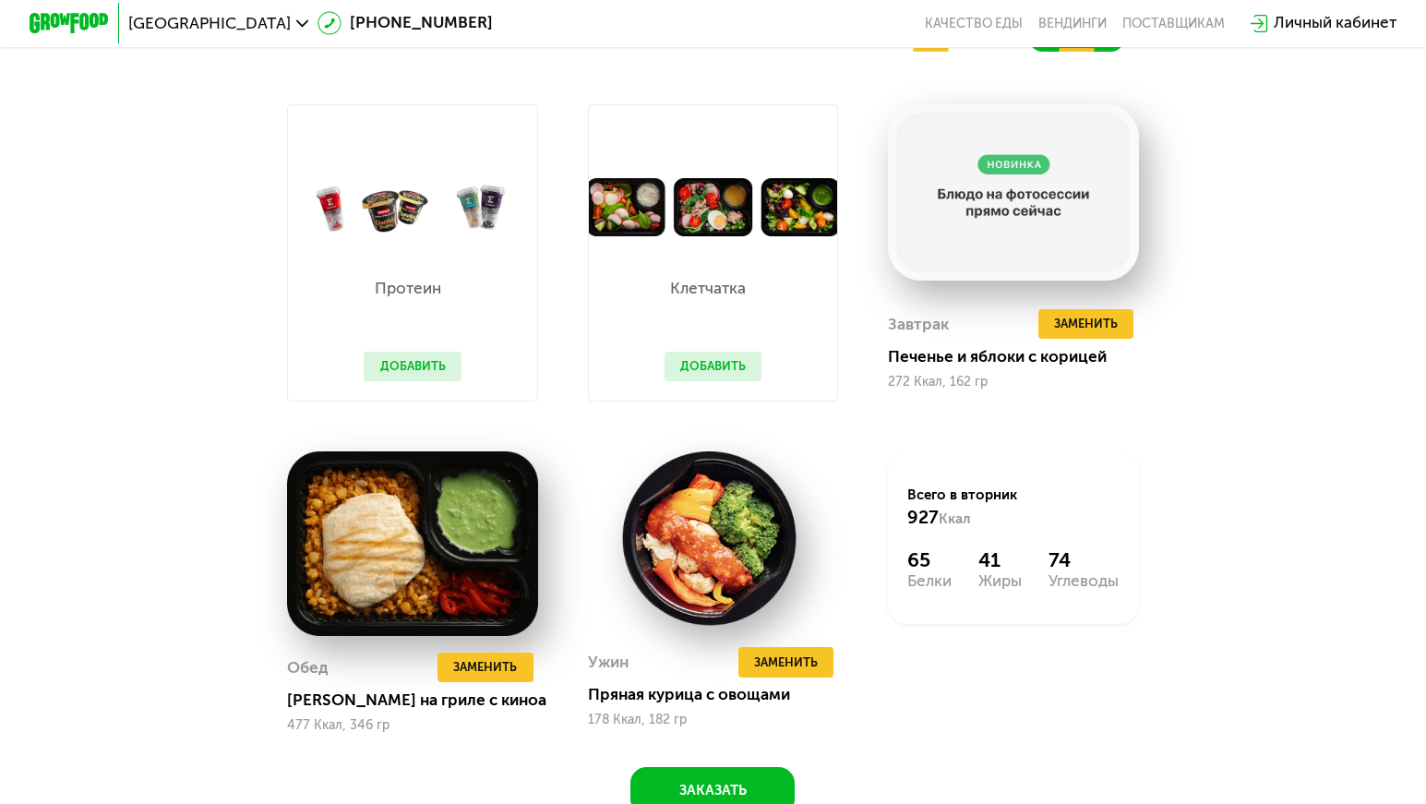
scroll to position [1459, 0]
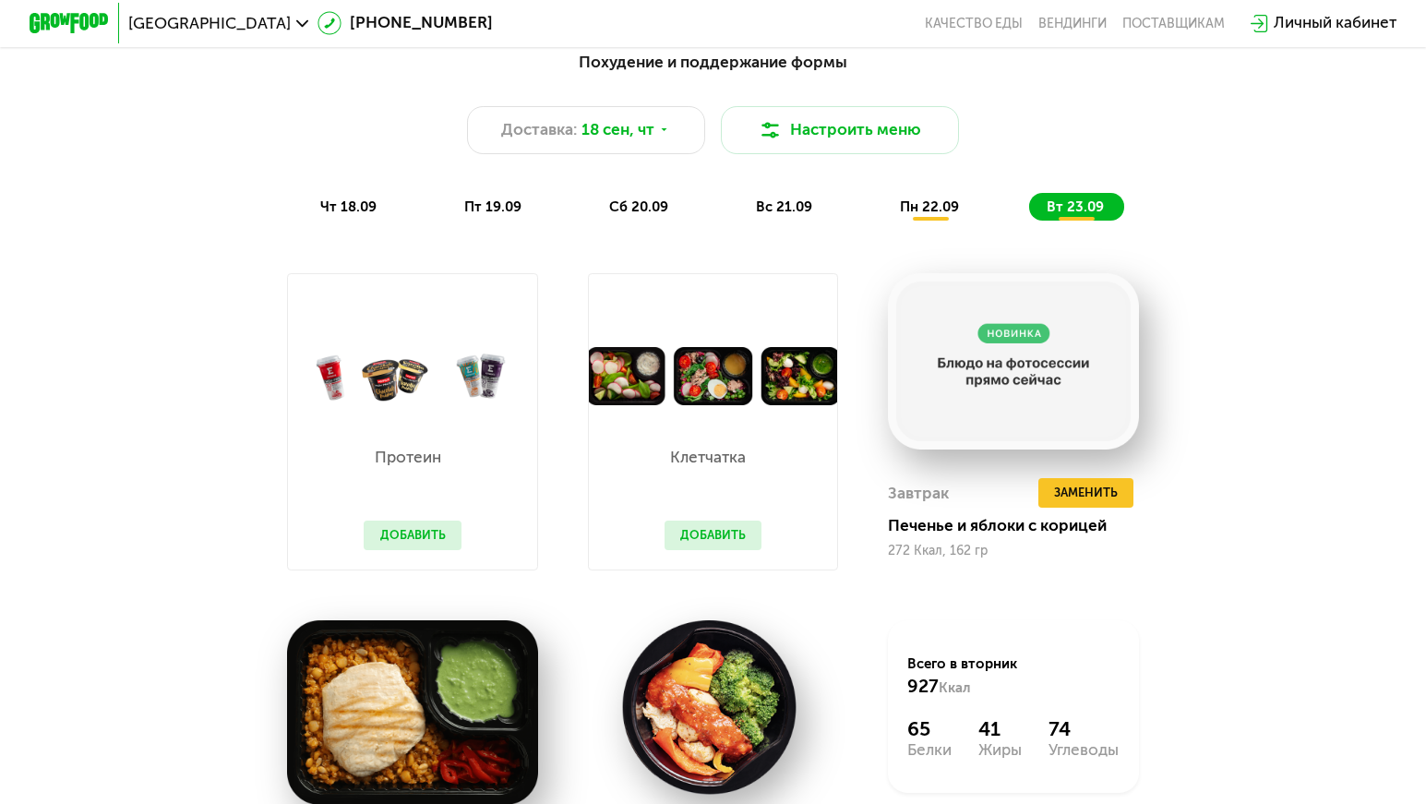
click at [379, 194] on div "Похудение и поддержание формы Доставка: [DATE] Настроить меню чт 18.09 пт 19.09…" at bounding box center [712, 136] width 1172 height 172
click at [333, 206] on div "чт 18.09" at bounding box center [349, 207] width 94 height 28
